Goal: Task Accomplishment & Management: Use online tool/utility

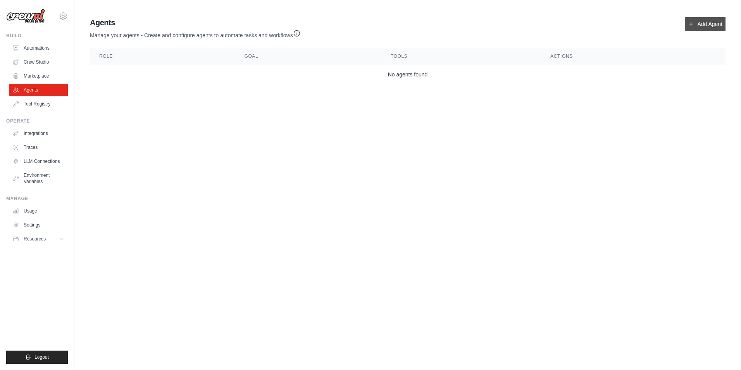
click at [697, 24] on link "Add Agent" at bounding box center [705, 24] width 41 height 14
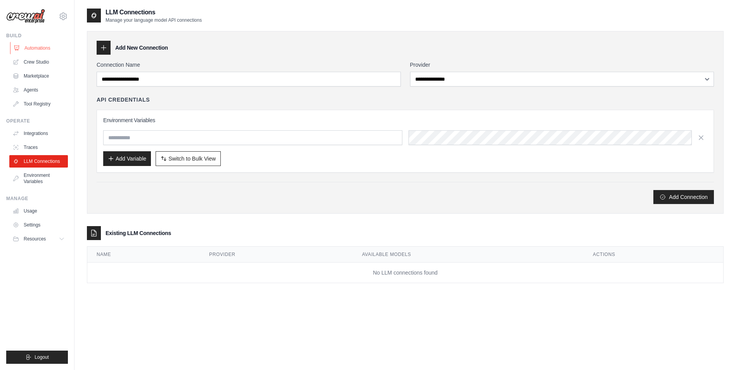
click at [35, 45] on link "Automations" at bounding box center [39, 48] width 59 height 12
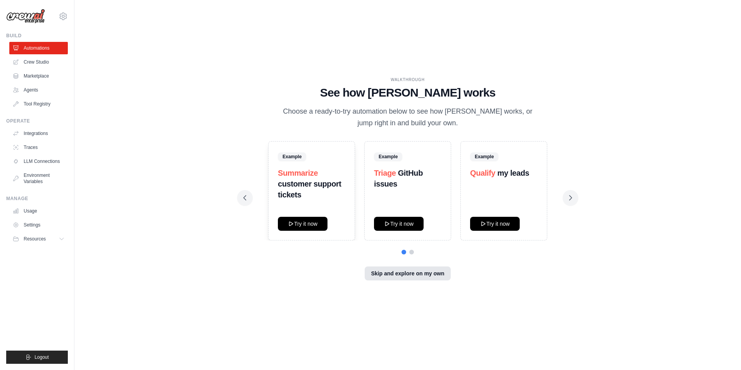
click at [398, 273] on button "Skip and explore on my own" at bounding box center [408, 273] width 86 height 14
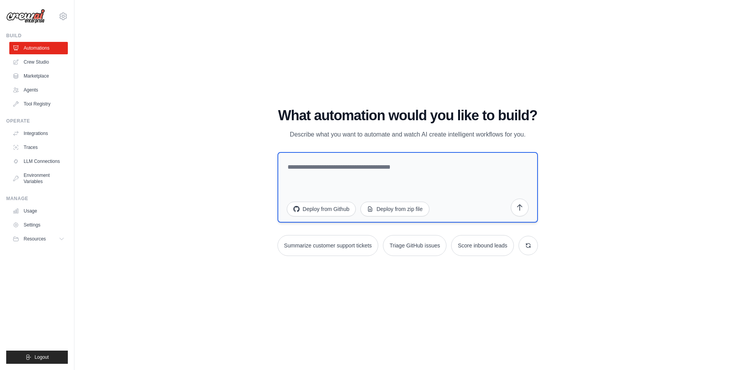
click at [401, 171] on textarea at bounding box center [408, 187] width 261 height 71
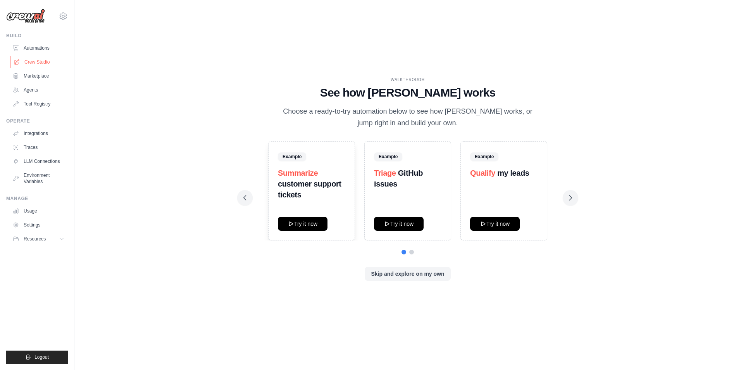
click at [32, 61] on link "Crew Studio" at bounding box center [39, 62] width 59 height 12
